Goal: Task Accomplishment & Management: Use online tool/utility

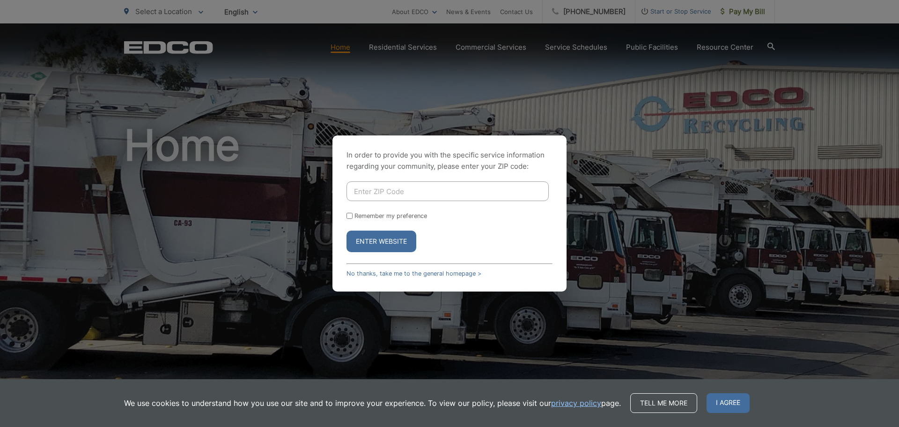
click at [399, 192] on input "Enter ZIP Code" at bounding box center [448, 191] width 202 height 20
type input "92118"
click at [386, 217] on label "Remember my preference" at bounding box center [391, 215] width 73 height 7
click at [353, 217] on input "Remember my preference" at bounding box center [350, 216] width 6 height 6
checkbox input "true"
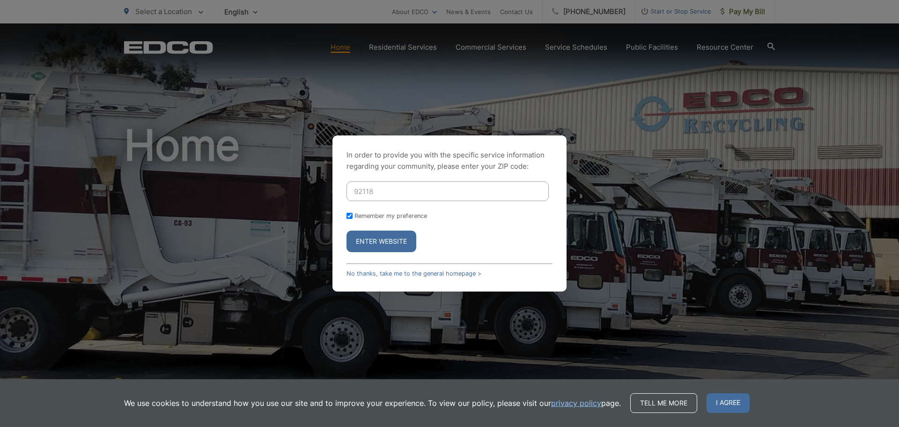
click at [384, 249] on button "Enter Website" at bounding box center [382, 241] width 70 height 22
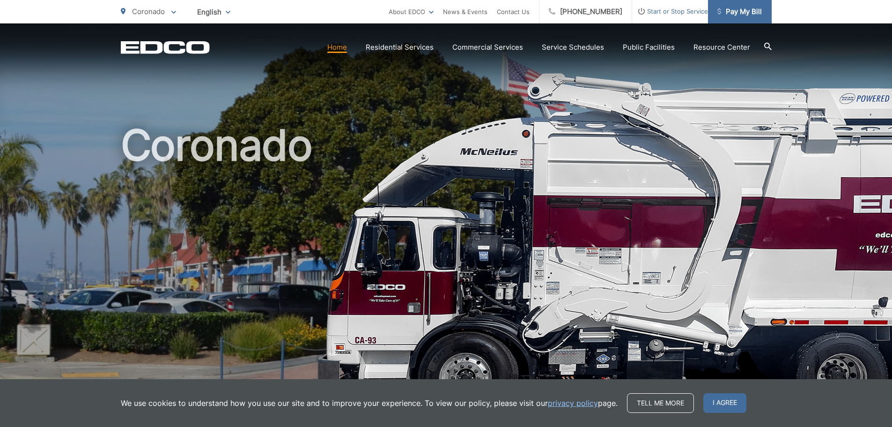
click at [729, 7] on span "Pay My Bill" at bounding box center [740, 11] width 44 height 11
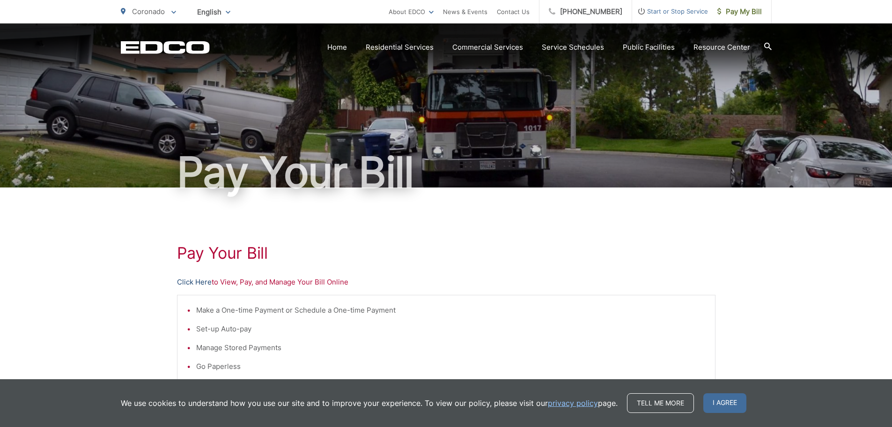
click at [198, 281] on link "Click Here" at bounding box center [194, 281] width 35 height 11
